Goal: Browse casually: Explore the website without a specific task or goal

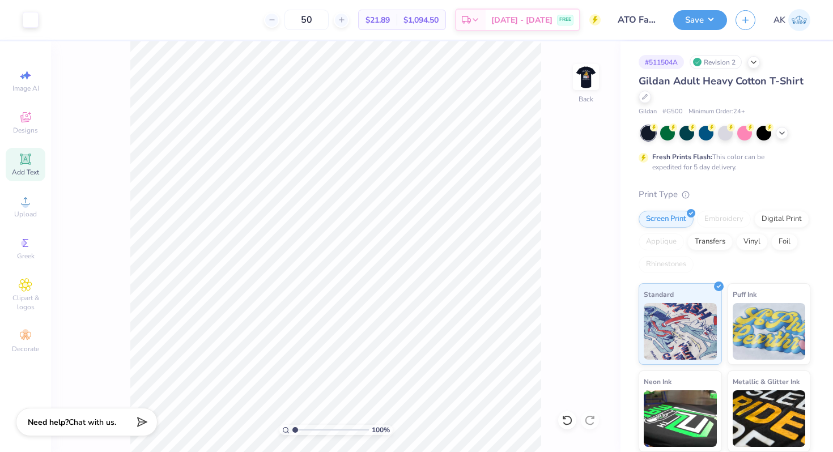
click at [667, 113] on span "# G500" at bounding box center [673, 112] width 20 height 10
click at [586, 67] on img at bounding box center [585, 76] width 45 height 45
click at [592, 73] on img at bounding box center [585, 76] width 45 height 45
click at [592, 73] on img at bounding box center [586, 77] width 23 height 23
click at [596, 65] on img at bounding box center [585, 76] width 45 height 45
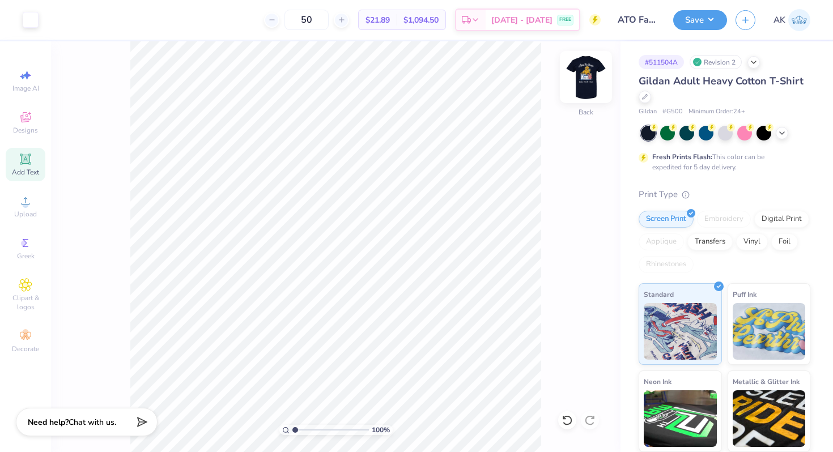
click at [583, 86] on img at bounding box center [585, 76] width 45 height 45
